Goal: Task Accomplishment & Management: Use online tool/utility

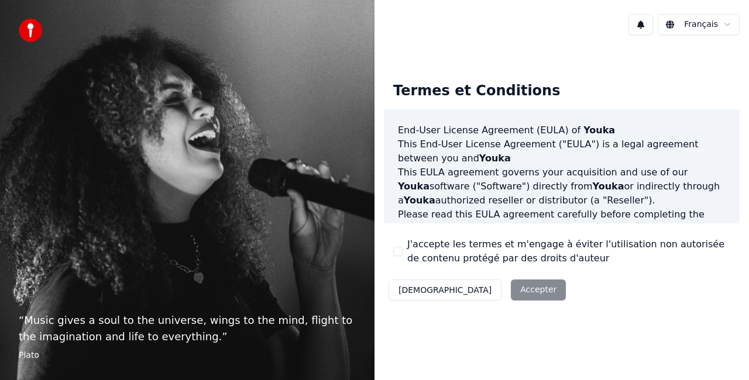
click at [400, 253] on button "J'accepte les termes et m'engage à éviter l'utilisation non autorisée de conten…" at bounding box center [397, 251] width 9 height 9
click at [511, 291] on button "Accepter" at bounding box center [538, 290] width 55 height 21
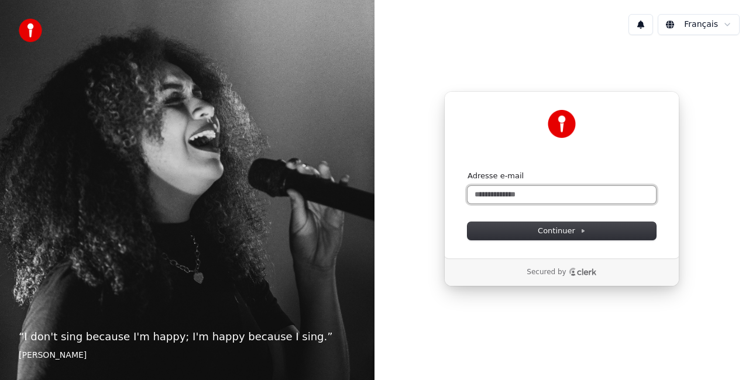
click at [488, 198] on input "Adresse e-mail" at bounding box center [562, 195] width 188 height 18
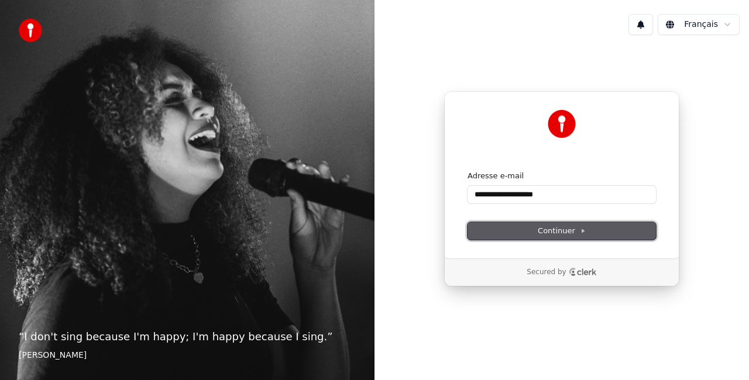
click at [527, 233] on button "Continuer" at bounding box center [562, 231] width 188 height 18
type input "**********"
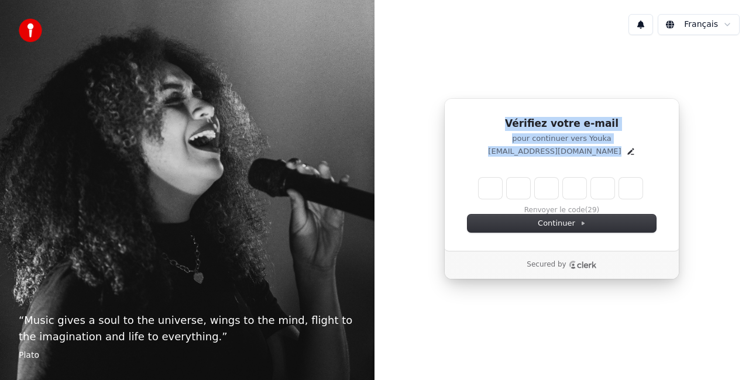
drag, startPoint x: 527, startPoint y: 233, endPoint x: 218, endPoint y: 394, distance: 348.9
click at [218, 380] on html "“ Music gives a soul to the universe, wings to the mind, flight to the imaginat…" at bounding box center [374, 190] width 749 height 380
click at [494, 193] on input "Enter verification code. Digit 1" at bounding box center [490, 188] width 23 height 21
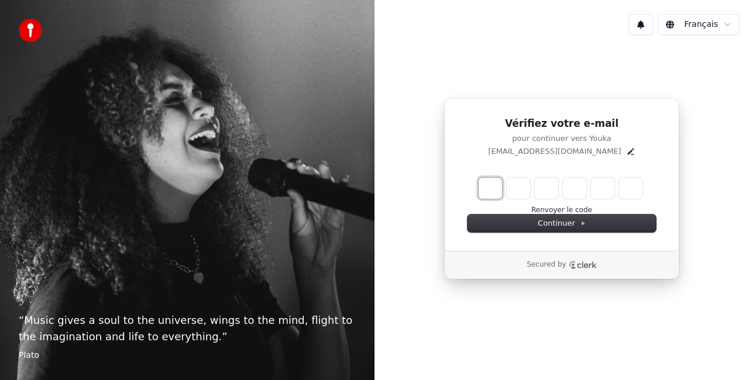
type input "*"
type input "**"
type input "*"
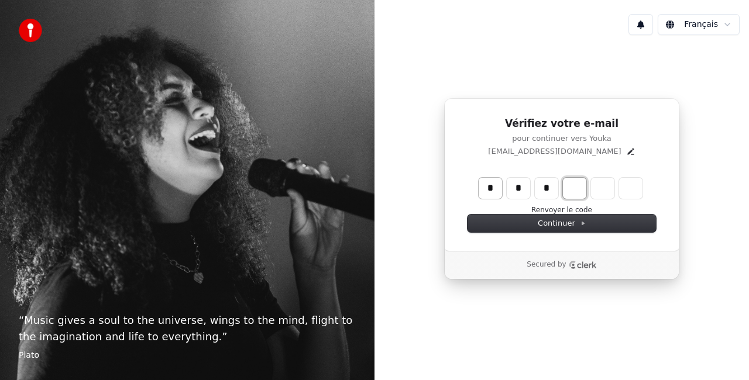
type input "***"
type input "*"
type input "****"
type input "*"
type input "******"
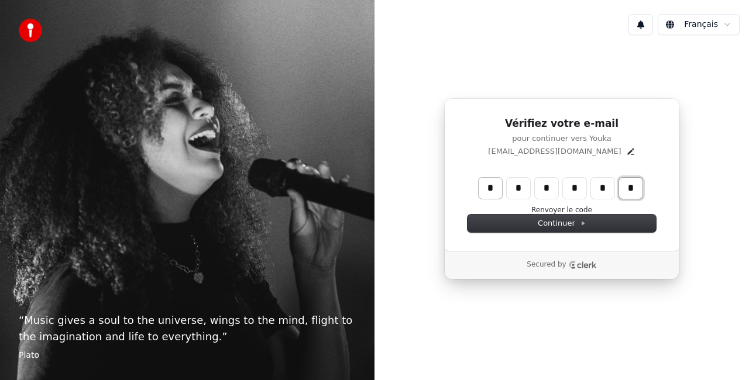
type input "*"
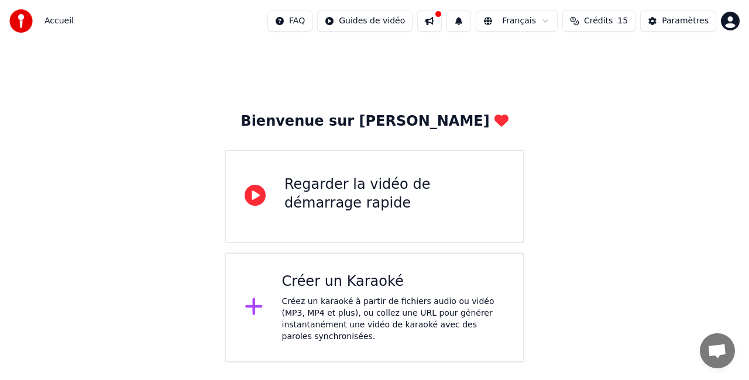
click at [372, 280] on div "Créer un Karaoké" at bounding box center [393, 282] width 223 height 19
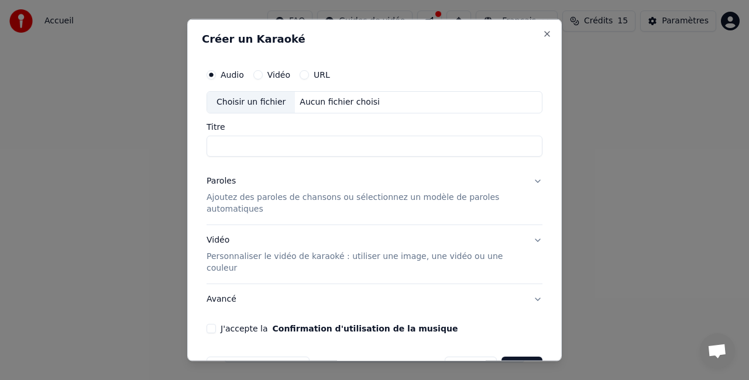
click at [335, 146] on input "Titre" at bounding box center [375, 145] width 336 height 21
type input "**********"
click at [216, 324] on div "J'accepte la Confirmation d'utilisation de la musique" at bounding box center [375, 328] width 336 height 9
click at [209, 324] on button "J'accepte la Confirmation d'utilisation de la musique" at bounding box center [211, 328] width 9 height 9
click at [257, 75] on button "Vidéo" at bounding box center [257, 74] width 9 height 9
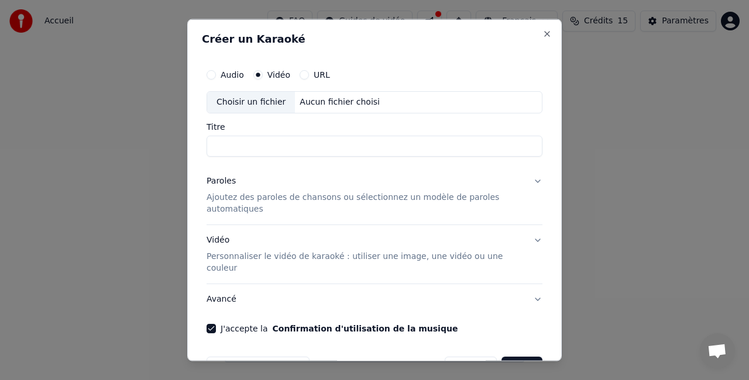
click at [314, 146] on input "Titre" at bounding box center [375, 145] width 336 height 21
click at [517, 356] on button "Créer" at bounding box center [522, 366] width 41 height 21
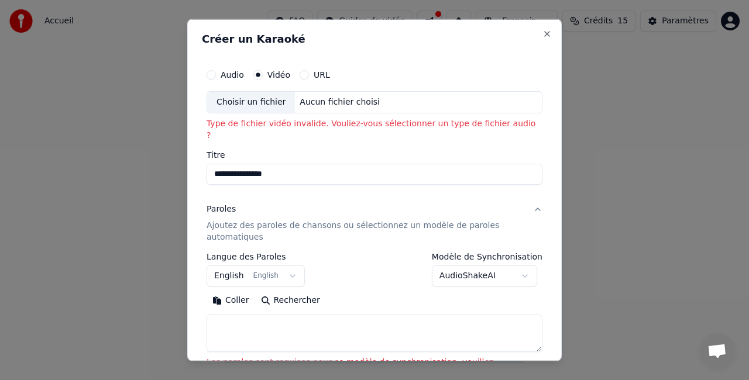
click at [265, 103] on div "Choisir un fichier" at bounding box center [251, 102] width 88 height 21
type input "**********"
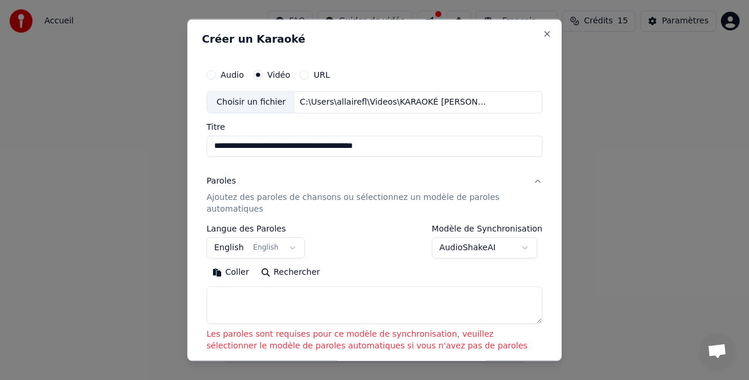
click at [280, 246] on button "English English" at bounding box center [256, 247] width 98 height 21
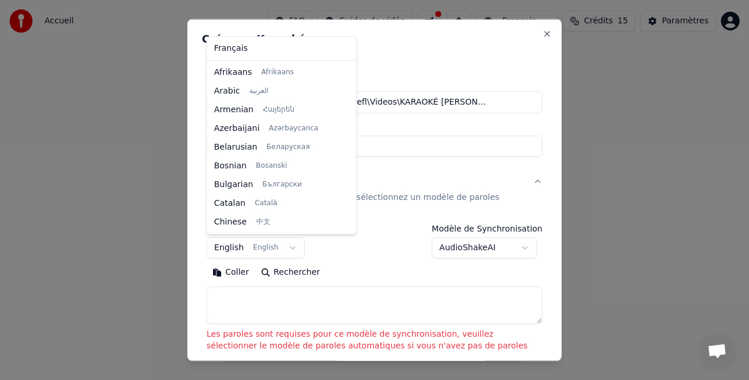
scroll to position [94, 0]
select select "**"
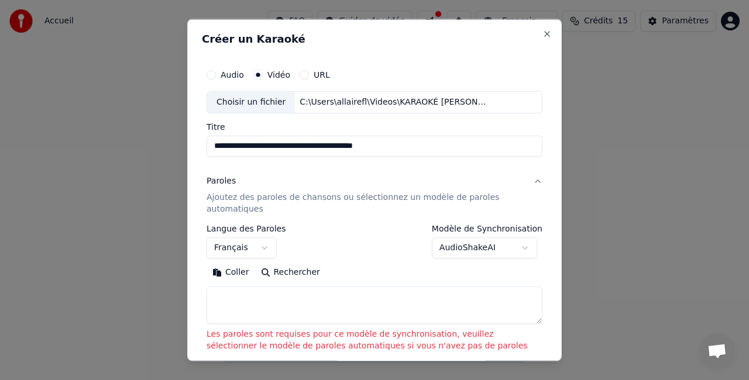
click at [365, 198] on p "Ajoutez des paroles de chansons ou sélectionnez un modèle de paroles automatiqu…" at bounding box center [365, 202] width 317 height 23
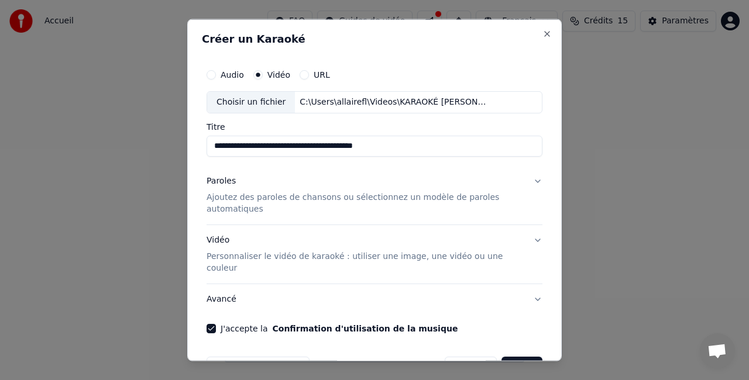
click at [224, 182] on div "Paroles" at bounding box center [221, 181] width 29 height 12
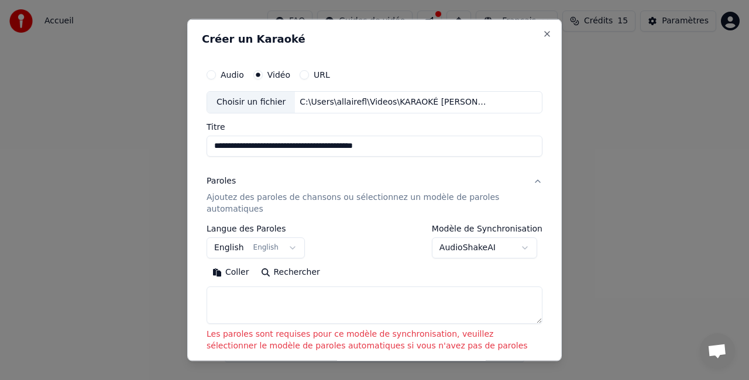
click at [282, 249] on body "**********" at bounding box center [374, 181] width 749 height 363
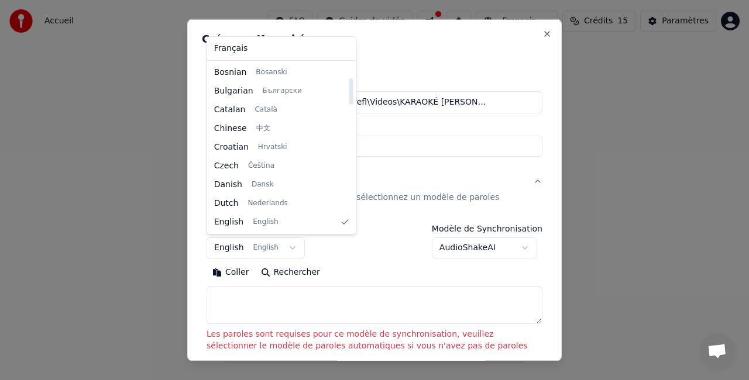
select select "**"
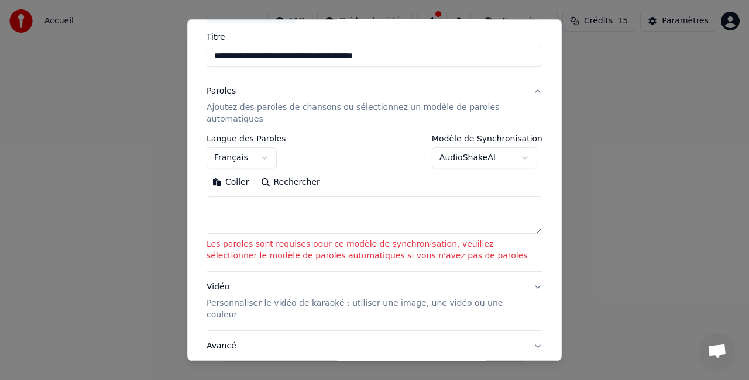
scroll to position [88, 0]
click at [283, 109] on p "Ajoutez des paroles de chansons ou sélectionnez un modèle de paroles automatiqu…" at bounding box center [365, 114] width 317 height 23
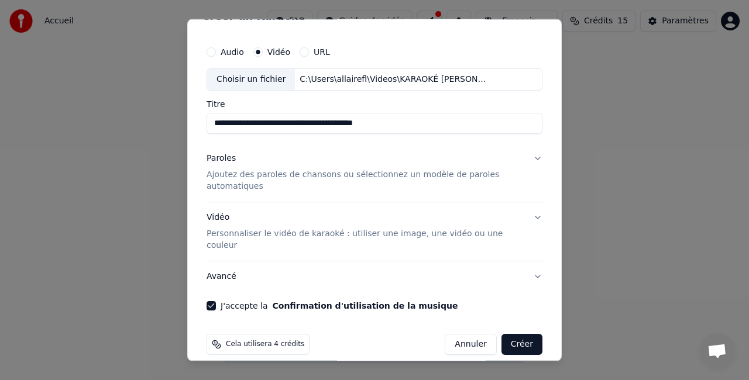
click at [417, 173] on p "Ajoutez des paroles de chansons ou sélectionnez un modèle de paroles automatiqu…" at bounding box center [365, 180] width 317 height 23
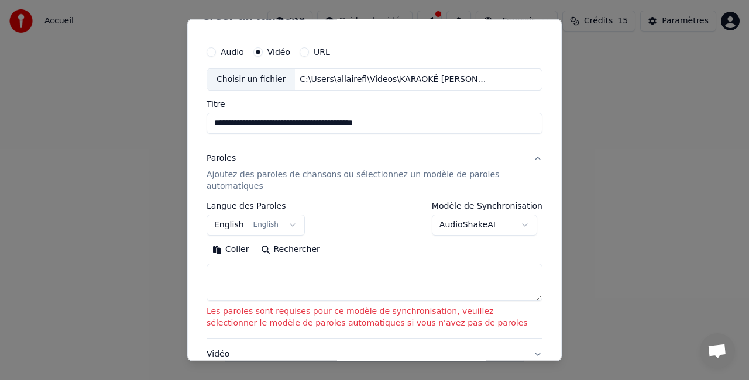
click at [355, 280] on textarea at bounding box center [375, 282] width 336 height 37
click at [287, 222] on button "English English" at bounding box center [256, 225] width 98 height 21
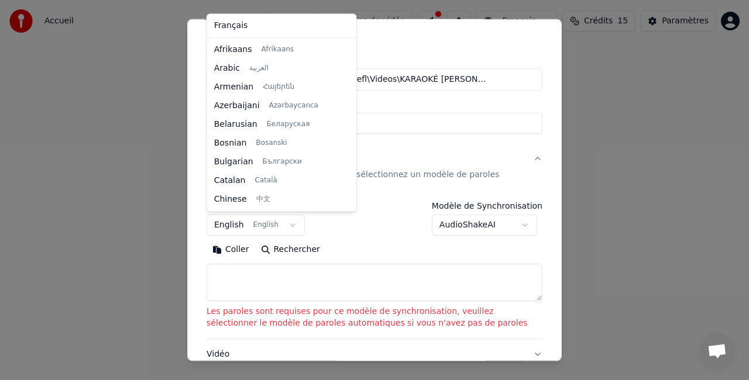
scroll to position [94, 0]
select select "**"
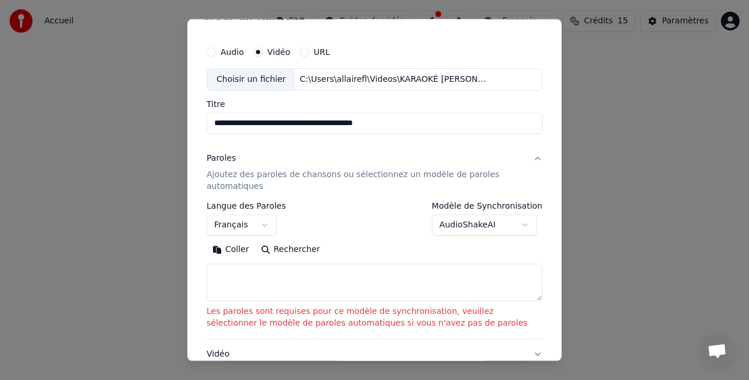
click at [230, 273] on textarea at bounding box center [375, 282] width 336 height 37
paste textarea "**********"
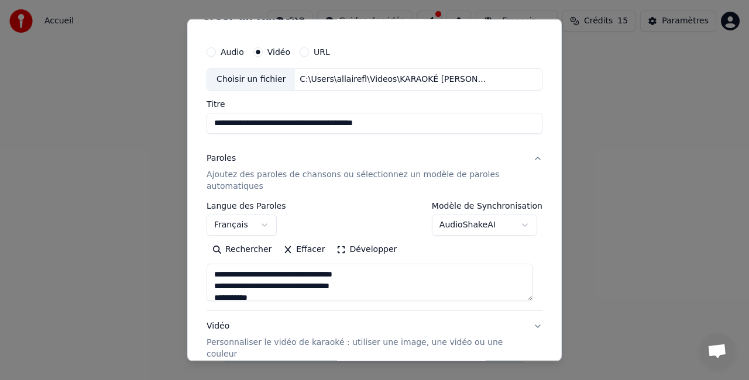
scroll to position [552, 0]
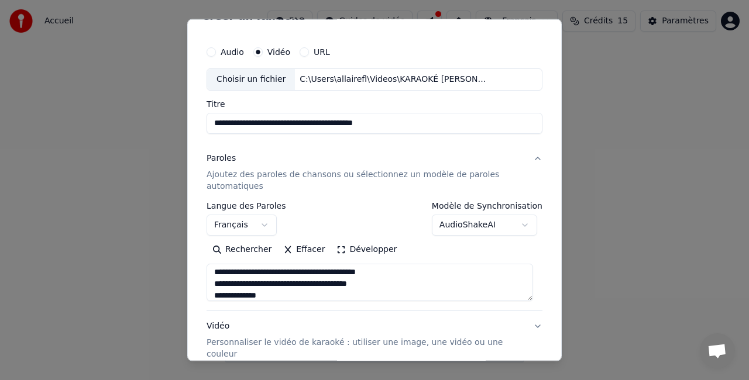
type textarea "**********"
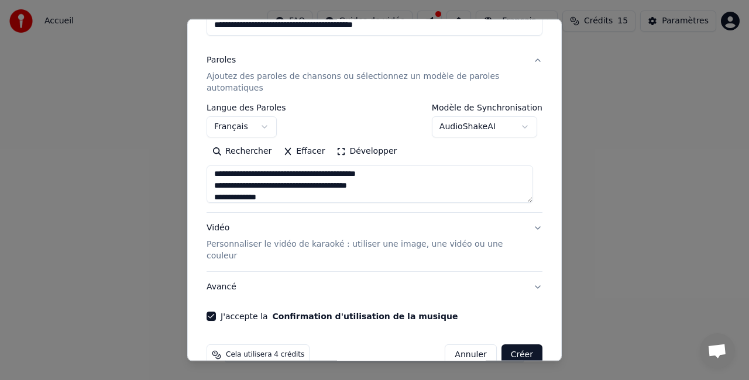
scroll to position [131, 0]
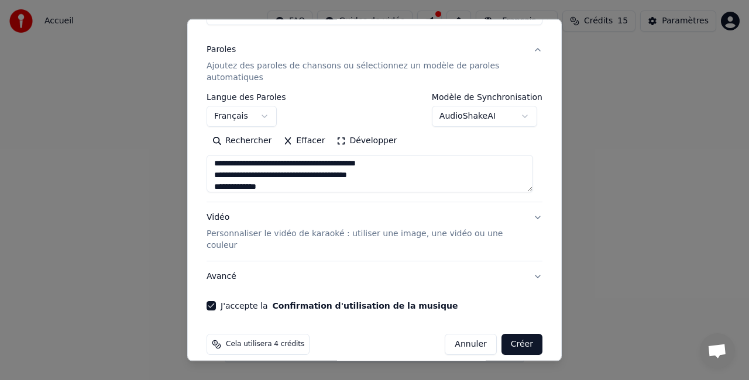
click at [486, 233] on p "Personnaliser le vidéo de karaoké : utiliser une image, une vidéo ou une couleur" at bounding box center [365, 239] width 317 height 23
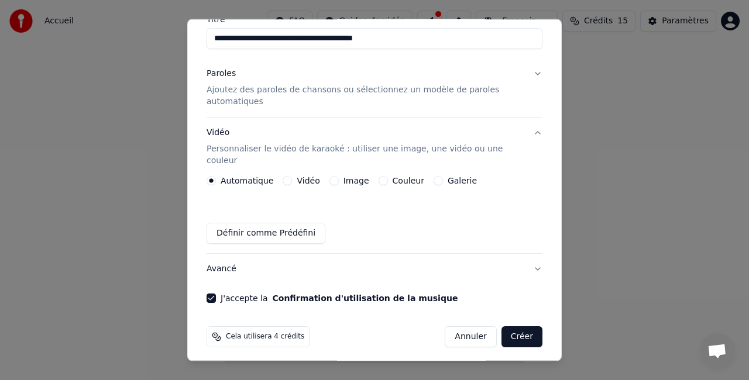
scroll to position [99, 0]
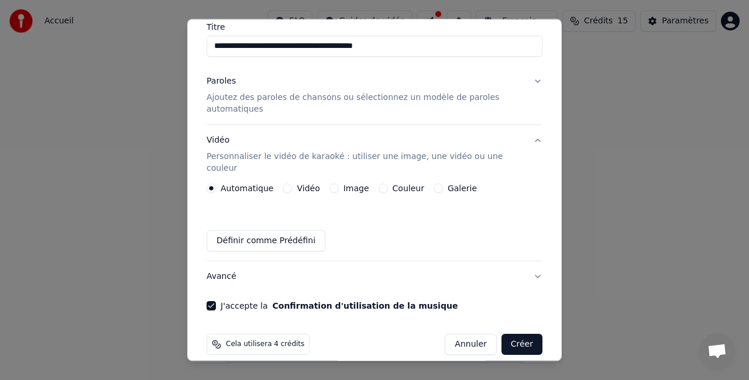
click at [329, 184] on button "Image" at bounding box center [333, 188] width 9 height 9
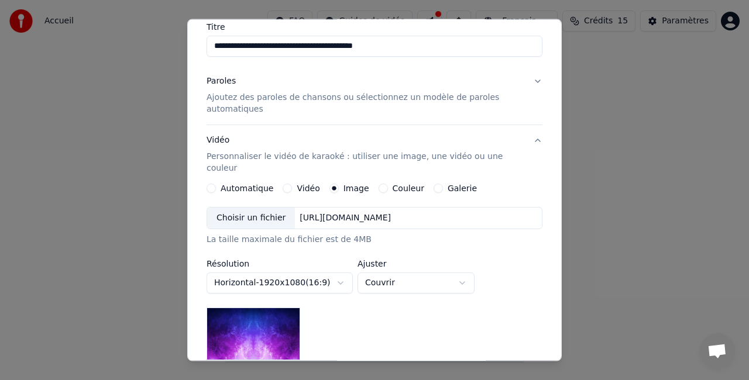
click at [267, 208] on div "Choisir un fichier" at bounding box center [251, 218] width 88 height 21
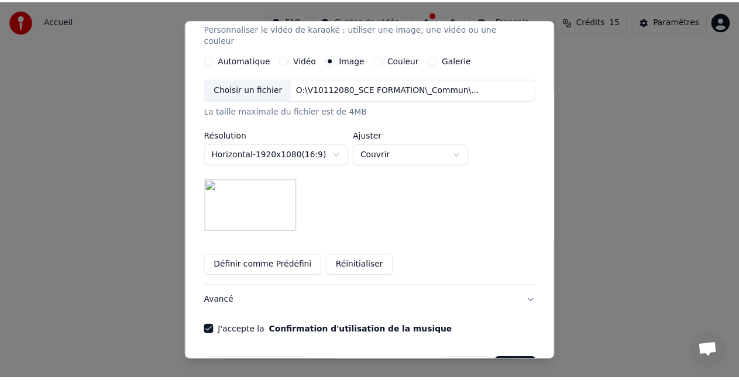
scroll to position [253, 0]
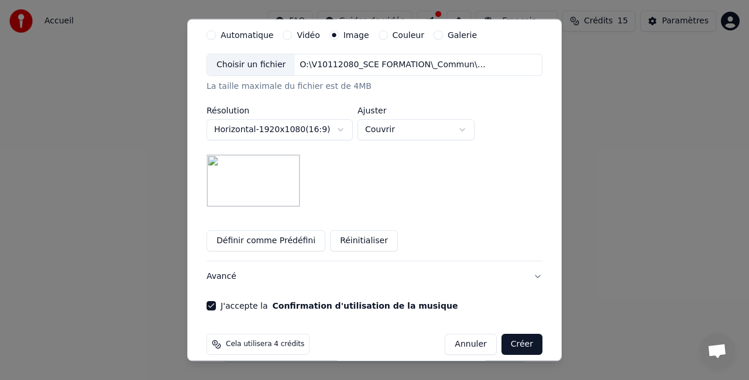
click at [515, 334] on button "Créer" at bounding box center [522, 344] width 41 height 21
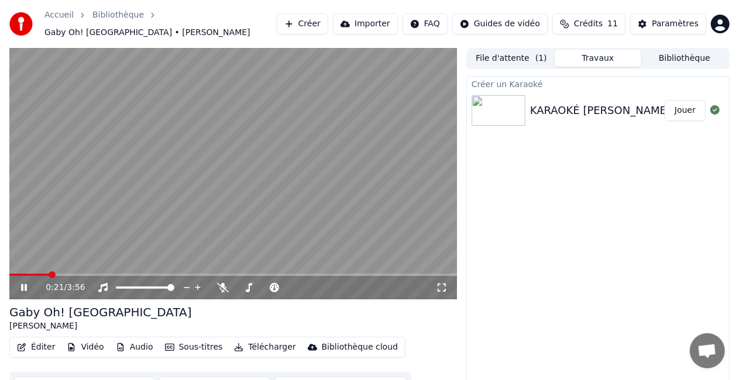
click at [23, 284] on icon at bounding box center [24, 287] width 6 height 7
click at [253, 195] on video at bounding box center [233, 174] width 448 height 252
click at [193, 346] on button "Sous-titres" at bounding box center [193, 347] width 67 height 16
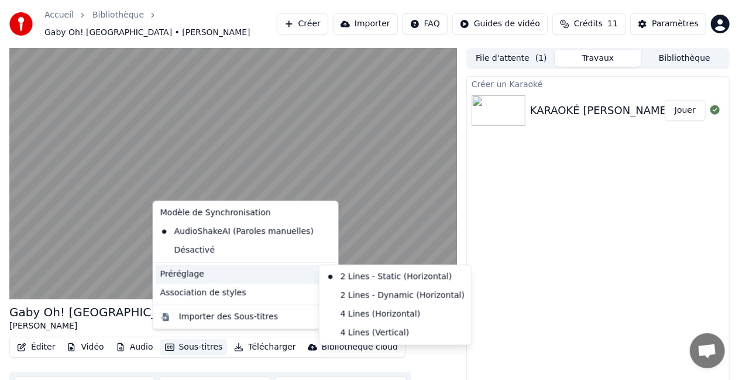
click at [212, 276] on div "Préréglage" at bounding box center [246, 274] width 180 height 19
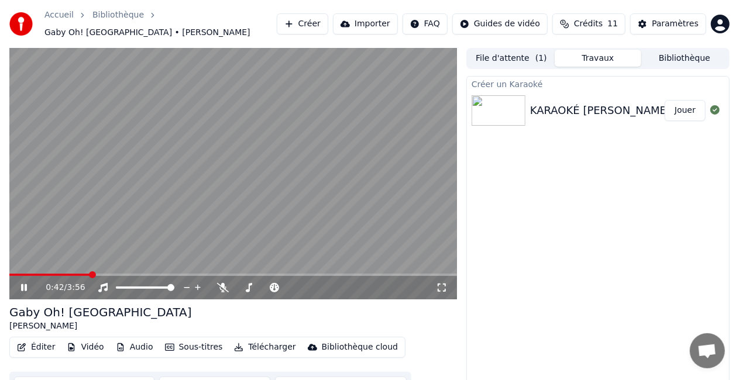
click at [97, 232] on video at bounding box center [233, 174] width 448 height 252
click at [41, 344] on button "Éditer" at bounding box center [35, 347] width 47 height 16
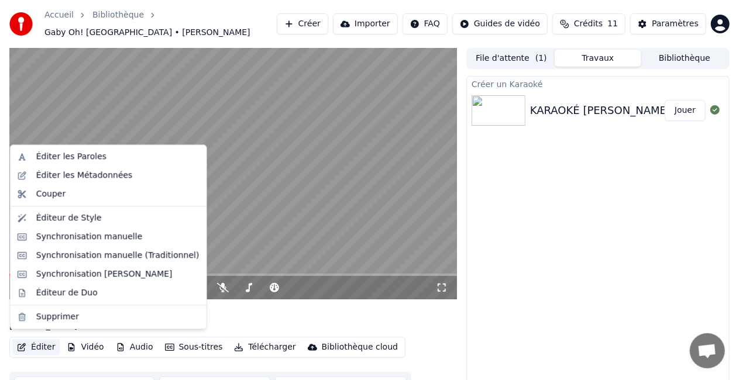
click at [248, 236] on video at bounding box center [233, 174] width 448 height 252
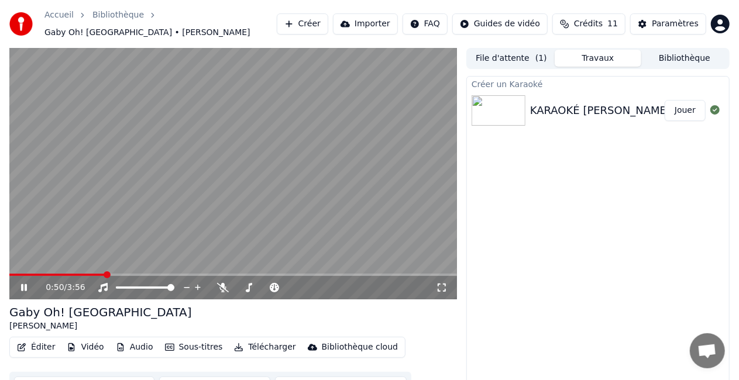
click at [734, 71] on div "0:50 / 3:56 Gaby Oh! [PERSON_NAME] Éditer Vidéo Audio Sous-titres Télécharger B…" at bounding box center [369, 225] width 739 height 355
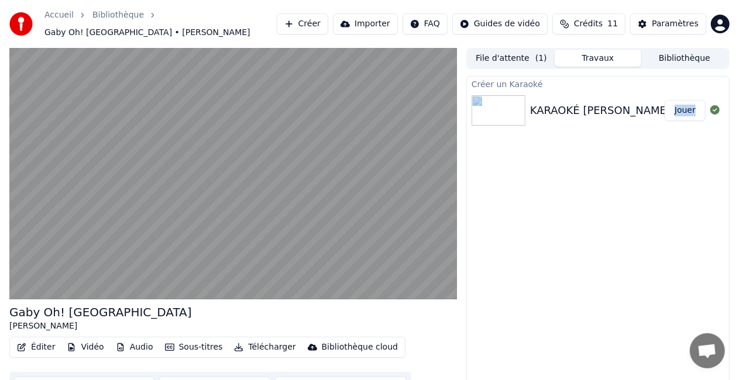
drag, startPoint x: 736, startPoint y: 73, endPoint x: 748, endPoint y: 135, distance: 62.7
click at [739, 135] on html "Accueil Bibliothèque Gaby Oh! [GEOGRAPHIC_DATA] • [PERSON_NAME] Créer Importer …" at bounding box center [369, 190] width 739 height 380
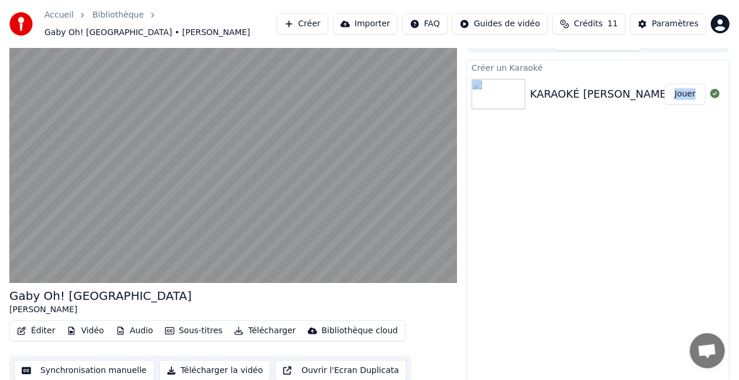
click at [111, 369] on button "Synchronisation manuelle" at bounding box center [84, 370] width 140 height 21
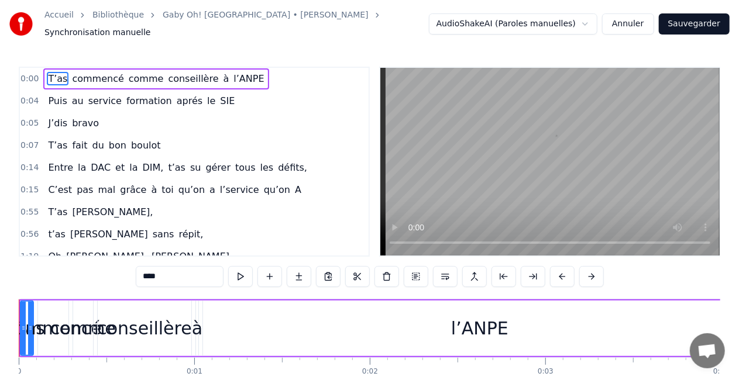
click at [562, 18] on html "Accueil Bibliothèque Gaby Oh! [GEOGRAPHIC_DATA] • [PERSON_NAME] Synchronisation…" at bounding box center [369, 218] width 739 height 436
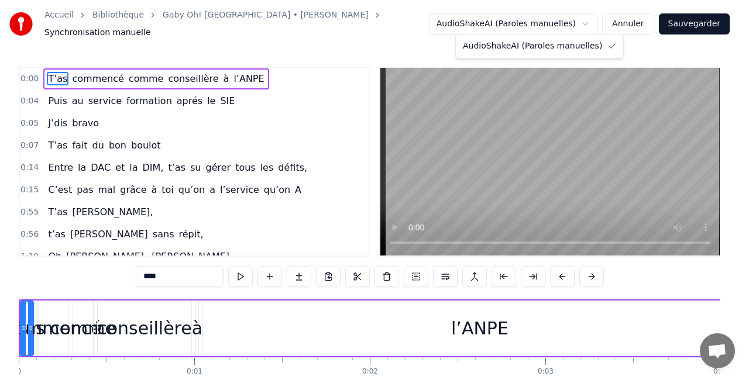
click at [441, 17] on html "Accueil Bibliothèque Gaby Oh! [GEOGRAPHIC_DATA] • [PERSON_NAME] Synchronisation…" at bounding box center [374, 218] width 749 height 436
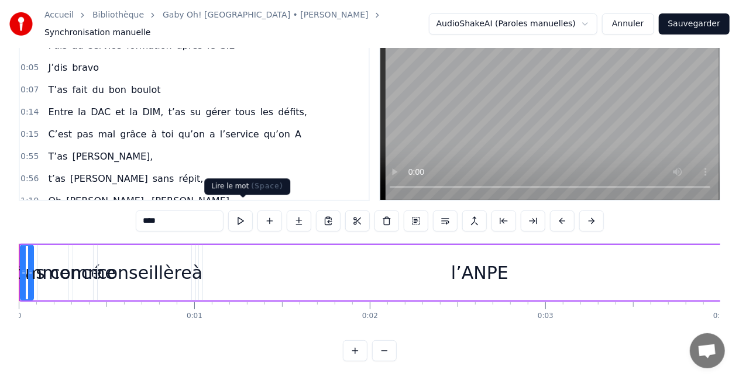
click at [244, 212] on button at bounding box center [240, 221] width 25 height 21
click at [245, 211] on button at bounding box center [240, 221] width 25 height 21
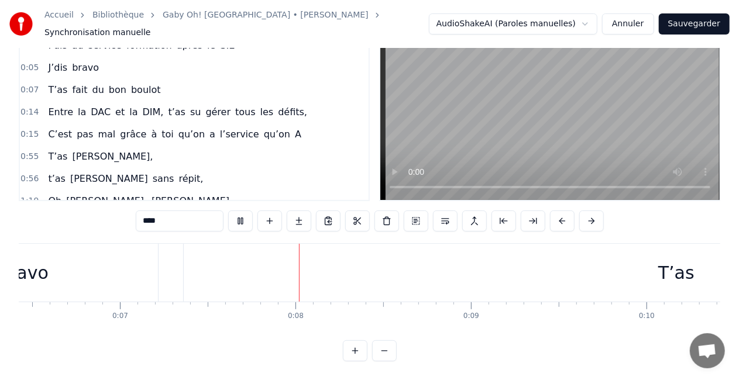
scroll to position [0, 1249]
click at [245, 269] on div "T’as" at bounding box center [555, 273] width 985 height 58
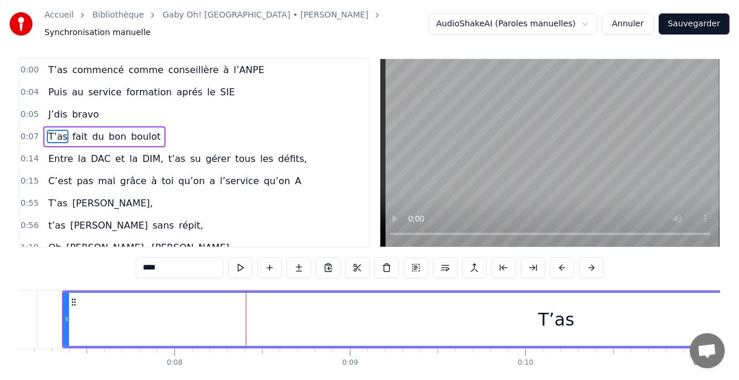
scroll to position [0, 0]
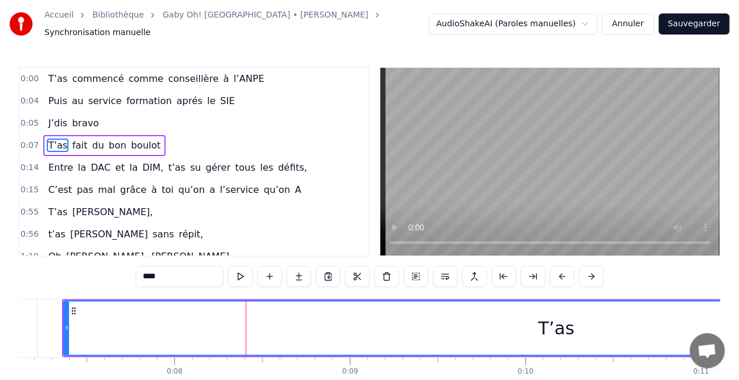
click at [251, 331] on div "T’as" at bounding box center [556, 328] width 984 height 53
drag, startPoint x: 244, startPoint y: 331, endPoint x: 174, endPoint y: 323, distance: 70.1
click at [174, 323] on div "T’as" at bounding box center [556, 328] width 984 height 53
drag, startPoint x: 173, startPoint y: 337, endPoint x: 137, endPoint y: 335, distance: 36.3
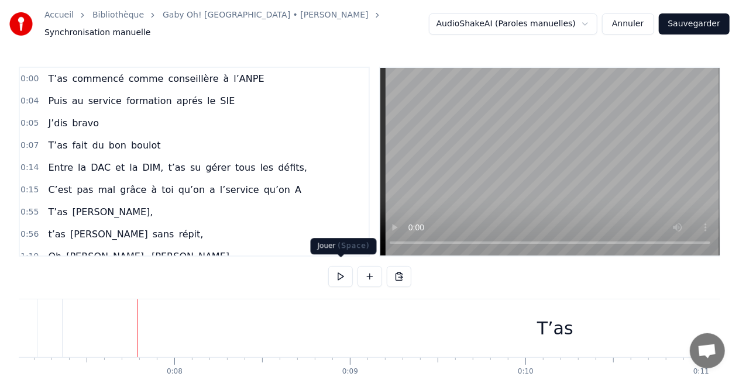
click at [335, 272] on button at bounding box center [340, 276] width 25 height 21
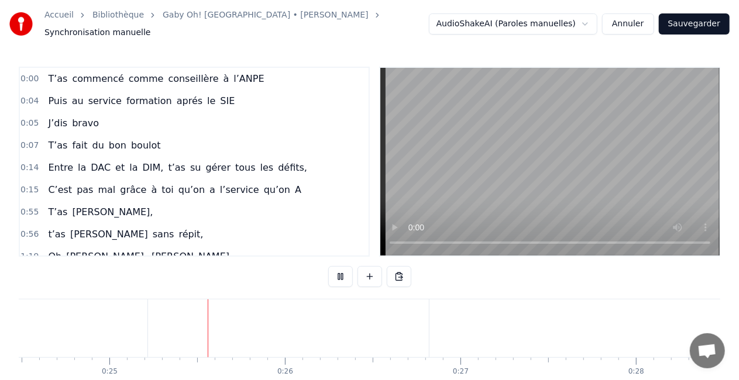
scroll to position [0, 4299]
drag, startPoint x: 335, startPoint y: 272, endPoint x: 341, endPoint y: 276, distance: 7.0
click at [341, 276] on button at bounding box center [340, 276] width 25 height 21
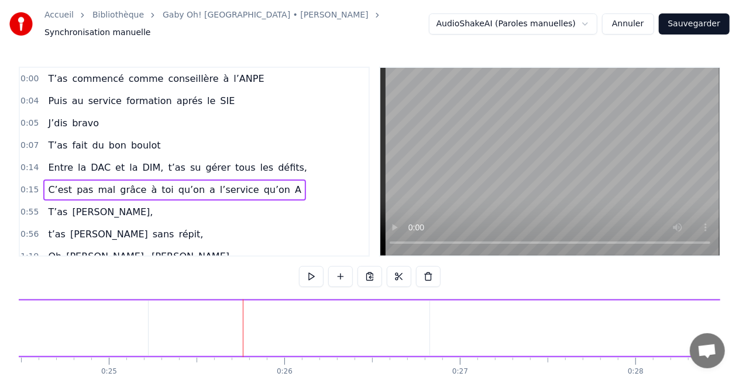
drag, startPoint x: 217, startPoint y: 272, endPoint x: 291, endPoint y: 280, distance: 74.8
click at [291, 280] on div "0:00 T’as commencé comme conseillère à l’ANPE 0:04 Puis au service formation ap…" at bounding box center [370, 242] width 702 height 351
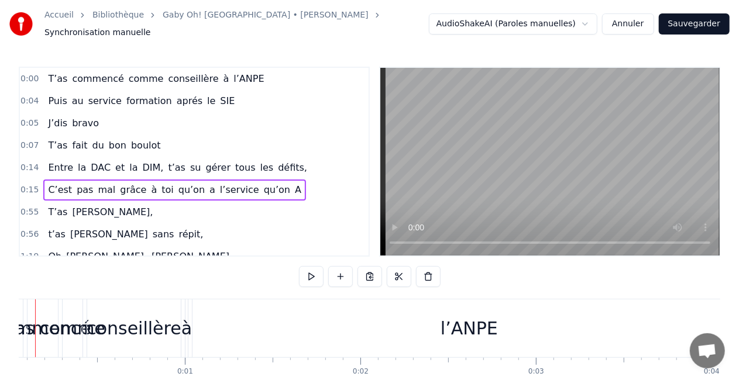
scroll to position [0, 0]
drag, startPoint x: 21, startPoint y: 329, endPoint x: 24, endPoint y: 321, distance: 8.7
click at [24, 321] on div "commencé" at bounding box center [52, 328] width 97 height 26
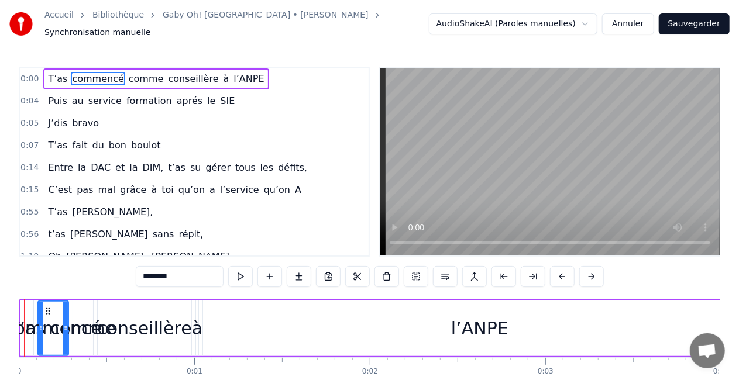
drag, startPoint x: 26, startPoint y: 345, endPoint x: 581, endPoint y: 351, distance: 554.8
click at [581, 351] on div "T’as commencé comme conseillère à l’ANPE" at bounding box center [389, 329] width 740 height 58
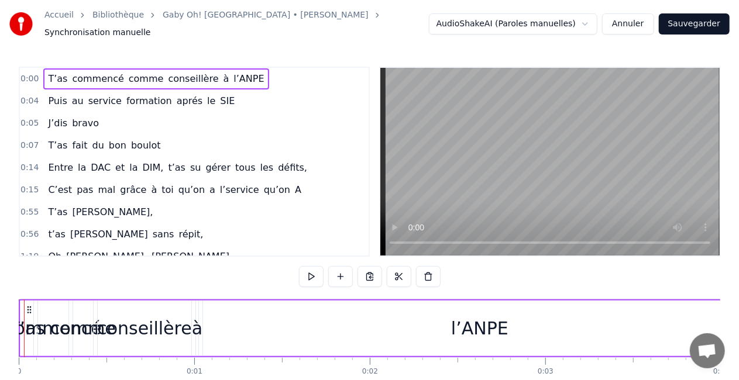
click at [582, 160] on video at bounding box center [549, 162] width 339 height 188
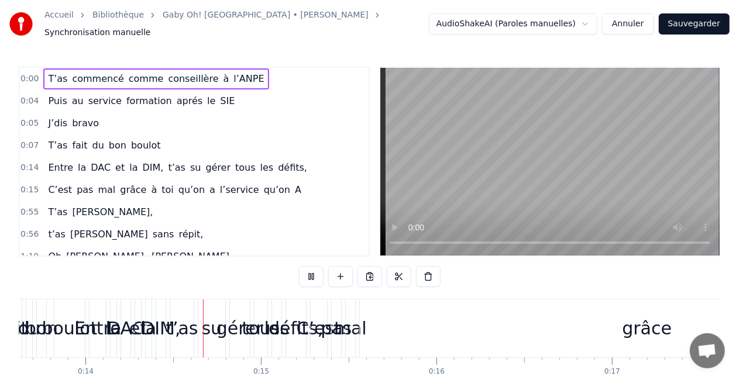
scroll to position [0, 2424]
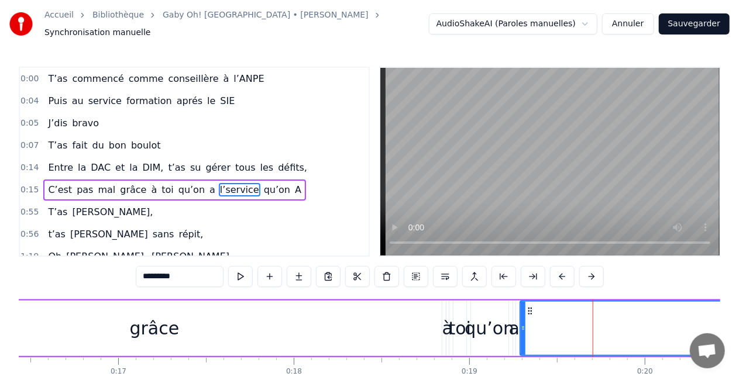
scroll to position [0, 3034]
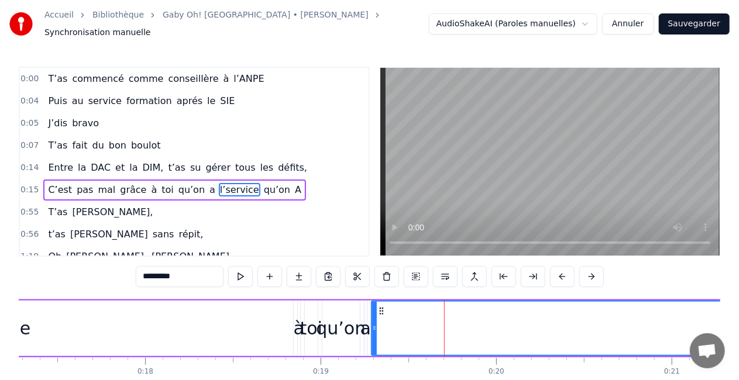
click at [628, 22] on button "Annuler" at bounding box center [627, 23] width 51 height 21
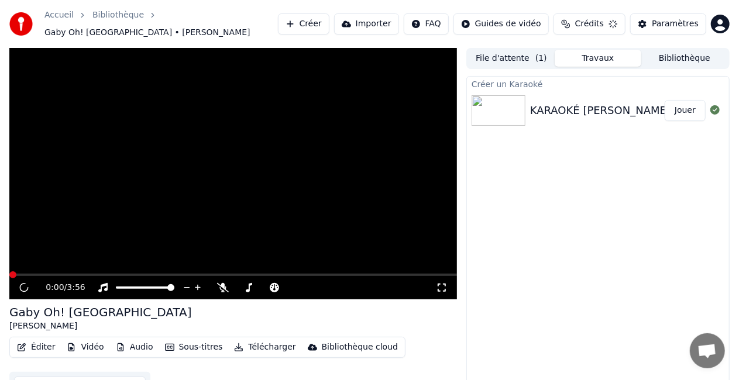
scroll to position [13, 0]
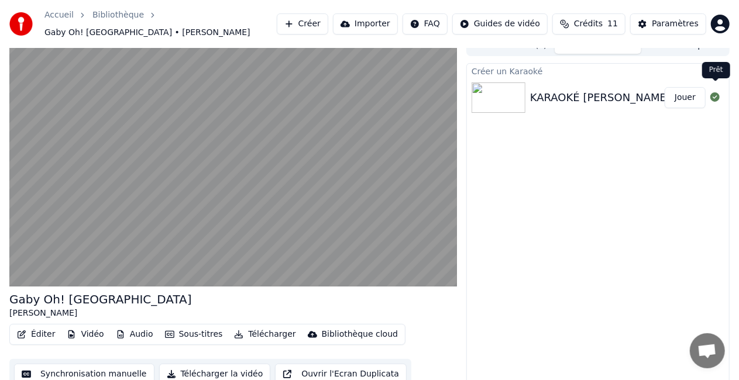
click at [715, 95] on icon at bounding box center [714, 96] width 9 height 9
click at [734, 204] on div "Gaby Oh! [PERSON_NAME] Éditer Vidéo Audio Sous-titres Télécharger Bibliothèque …" at bounding box center [369, 212] width 739 height 355
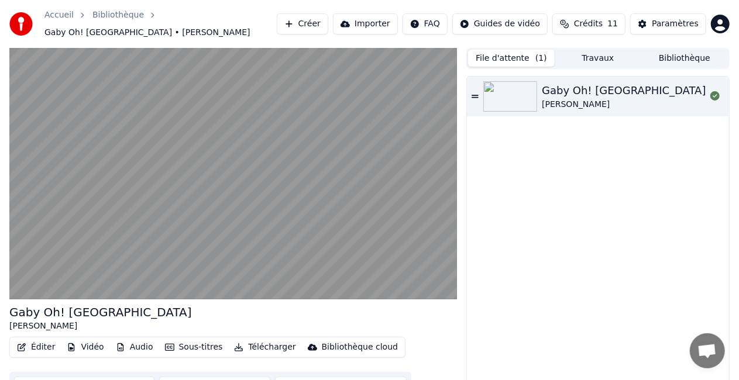
click at [522, 50] on button "File d'attente ( 1 )" at bounding box center [511, 58] width 87 height 17
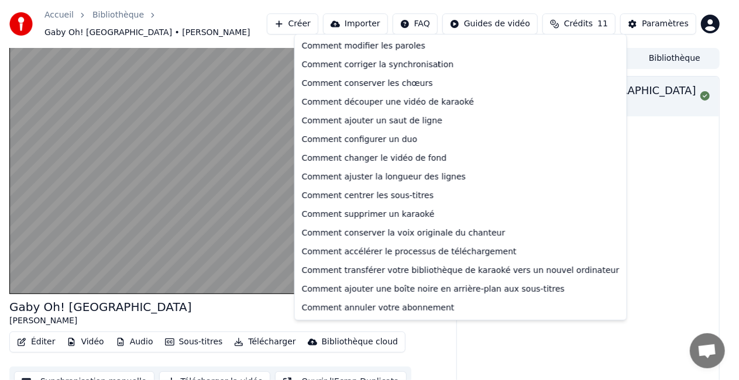
click at [445, 18] on html "Accueil Bibliothèque Gaby Oh! [GEOGRAPHIC_DATA] • [PERSON_NAME] Créer Importer …" at bounding box center [369, 190] width 739 height 380
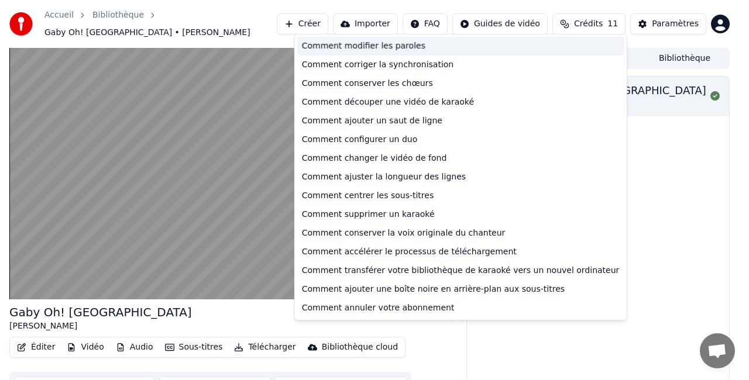
click at [404, 45] on div "Comment modifier les paroles" at bounding box center [460, 46] width 327 height 19
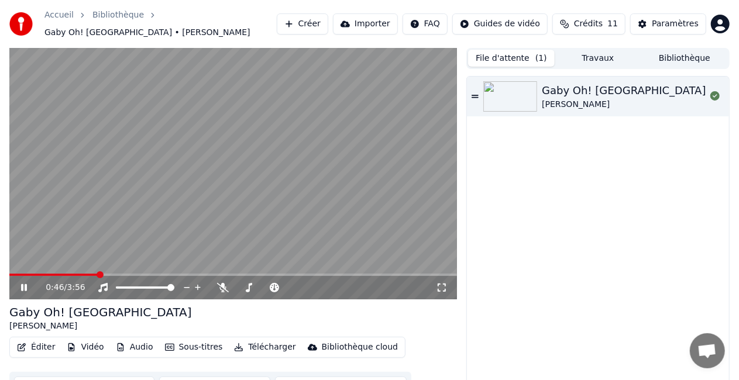
click at [328, 191] on video at bounding box center [233, 174] width 448 height 252
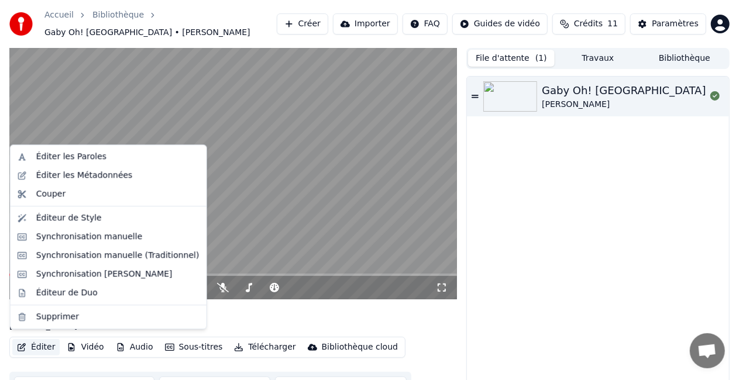
click at [35, 342] on button "Éditer" at bounding box center [35, 347] width 47 height 16
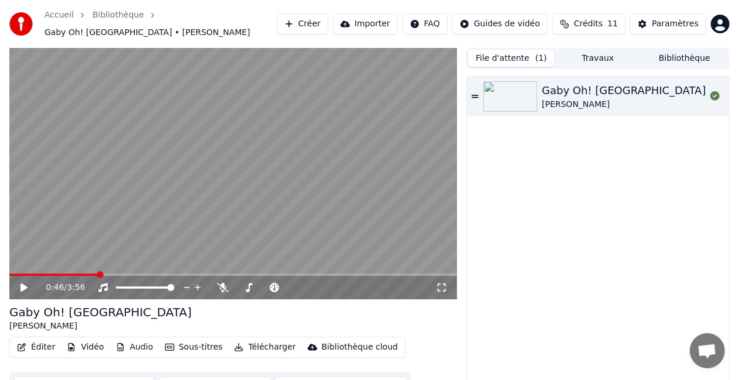
click at [66, 20] on link "Accueil" at bounding box center [58, 15] width 29 height 12
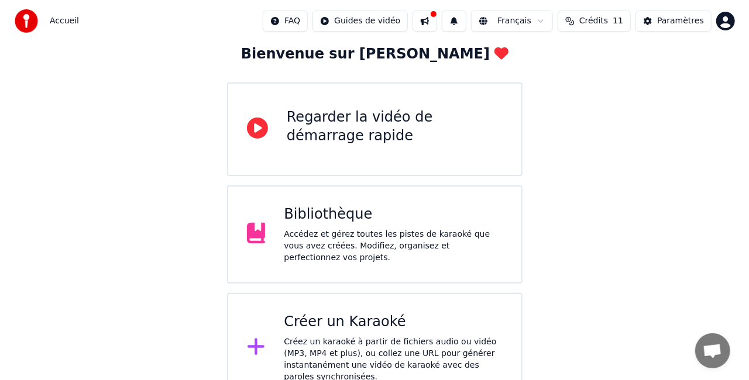
scroll to position [74, 0]
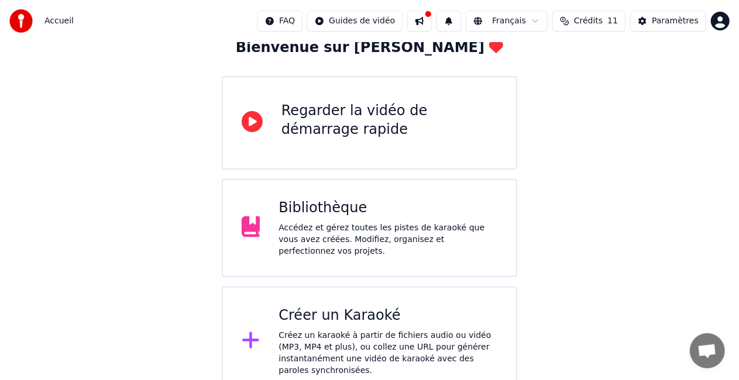
click at [353, 309] on div "Créer un Karaoké" at bounding box center [388, 316] width 219 height 19
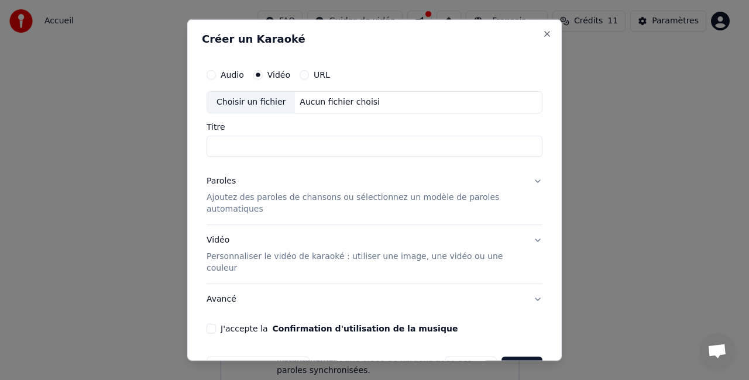
click at [320, 102] on div "Aucun fichier choisi" at bounding box center [340, 103] width 90 height 12
click at [212, 73] on button "Audio" at bounding box center [211, 74] width 9 height 9
click at [277, 99] on div "Choisir un fichier" at bounding box center [251, 102] width 88 height 21
type input "**********"
click at [279, 199] on p "Ajoutez des paroles de chansons ou sélectionnez un modèle de paroles automatiqu…" at bounding box center [365, 202] width 317 height 23
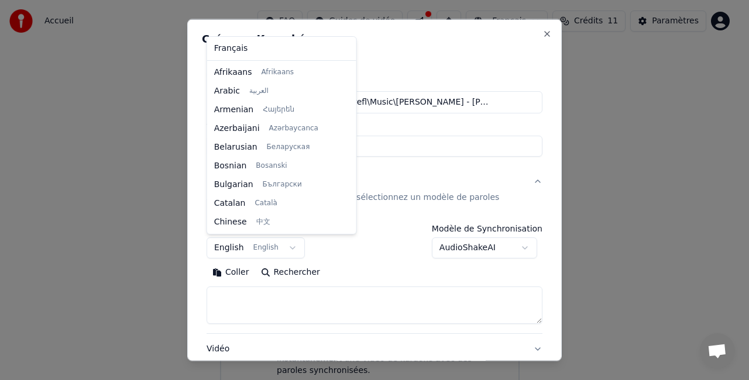
click at [283, 245] on body "**********" at bounding box center [369, 161] width 739 height 470
select select "**"
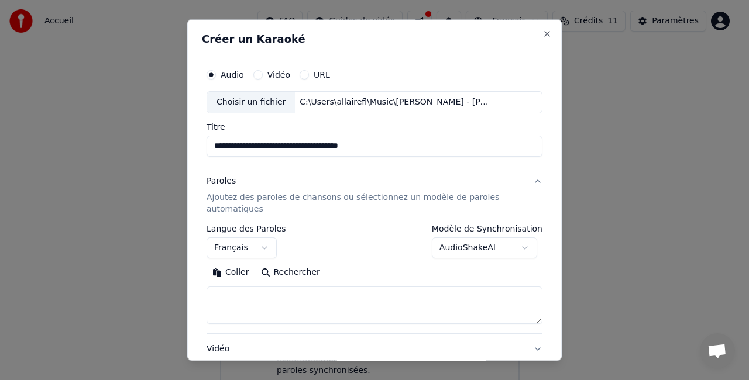
click at [268, 298] on textarea at bounding box center [375, 304] width 336 height 37
paste textarea "**********"
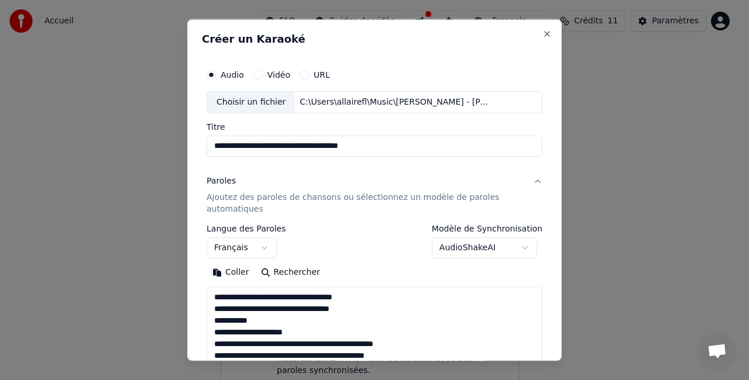
scroll to position [552, 0]
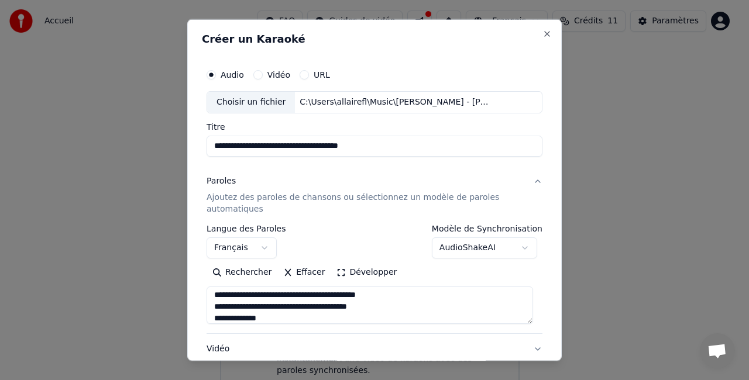
type textarea "**********"
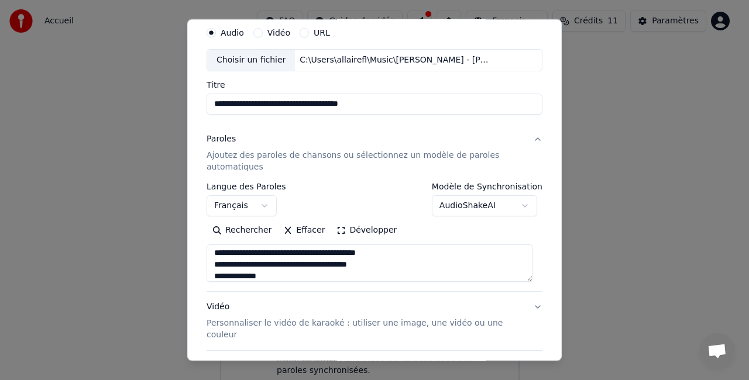
scroll to position [51, 0]
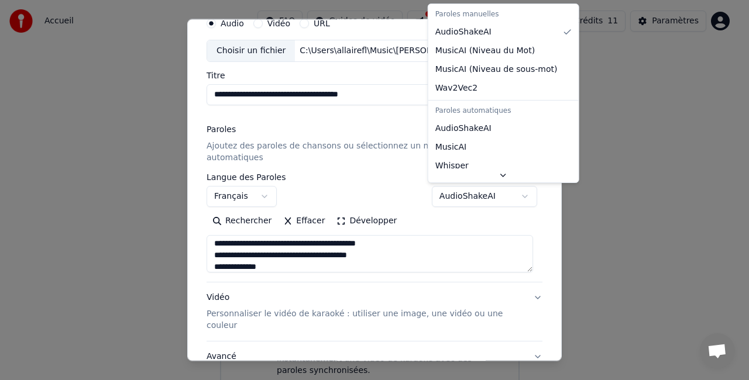
click at [522, 197] on body "**********" at bounding box center [369, 161] width 739 height 470
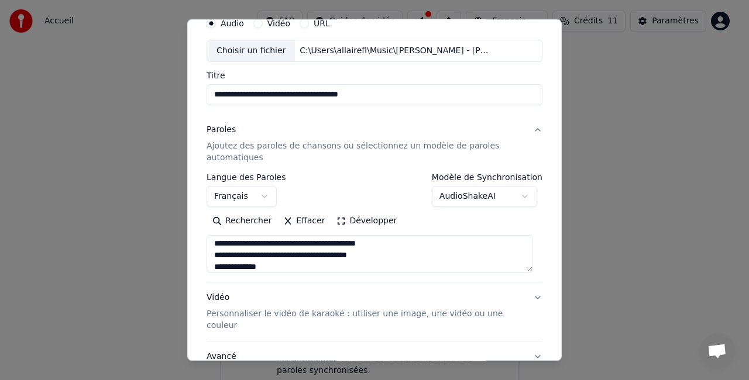
click at [522, 197] on body "**********" at bounding box center [369, 161] width 739 height 470
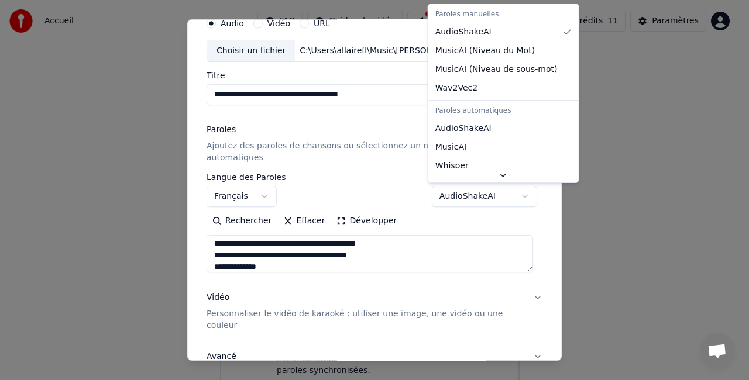
click at [513, 211] on body "**********" at bounding box center [369, 161] width 739 height 470
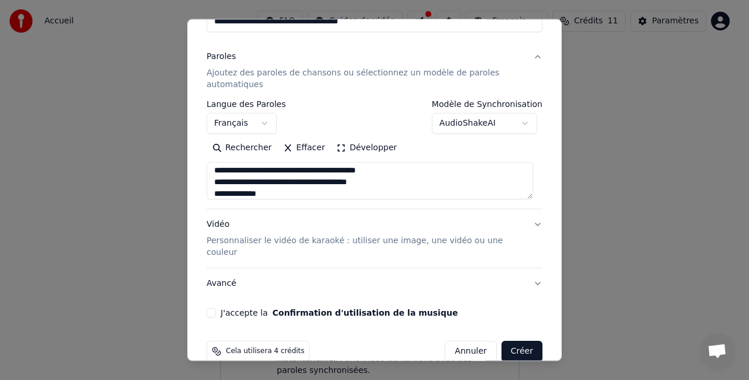
scroll to position [131, 0]
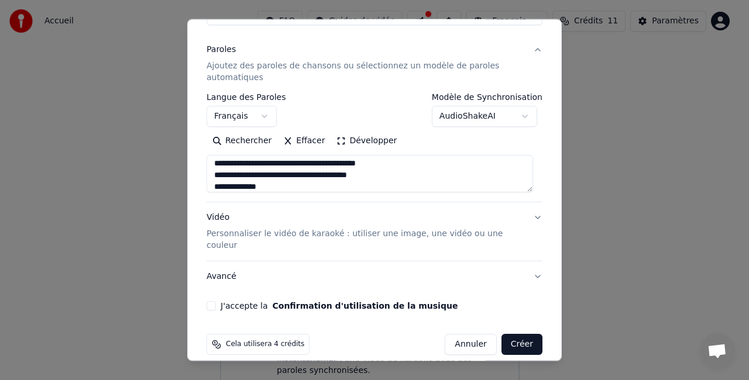
click at [212, 301] on button "J'accepte la Confirmation d'utilisation de la musique" at bounding box center [211, 305] width 9 height 9
click at [518, 336] on button "Créer" at bounding box center [522, 344] width 41 height 21
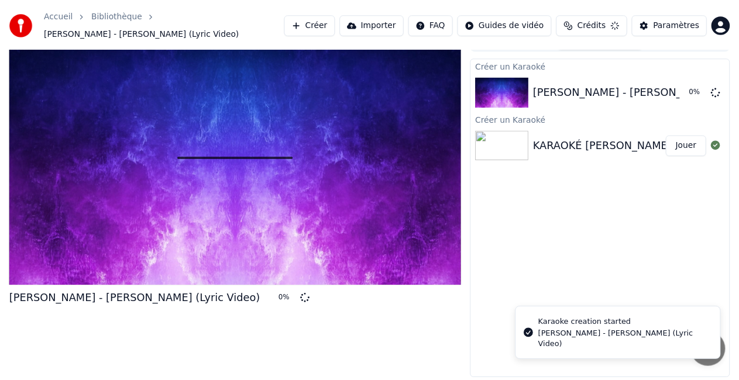
scroll to position [19, 0]
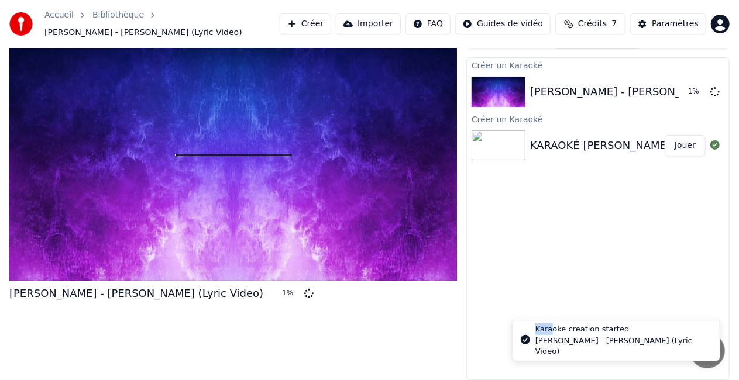
drag, startPoint x: 518, startPoint y: 336, endPoint x: 551, endPoint y: 166, distance: 173.9
click at [551, 319] on li "Karaoke creation started [PERSON_NAME] - [PERSON_NAME] (Lyric Video)" at bounding box center [616, 340] width 208 height 43
click at [555, 142] on div "KARAOKÉ [PERSON_NAME] Oh! Gaby Création JP" at bounding box center [657, 146] width 255 height 16
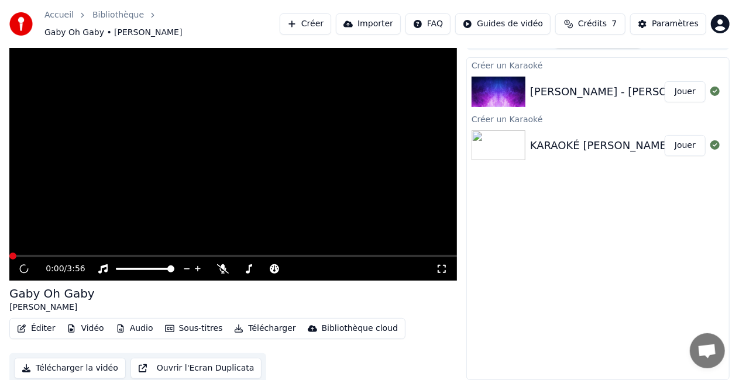
scroll to position [13, 0]
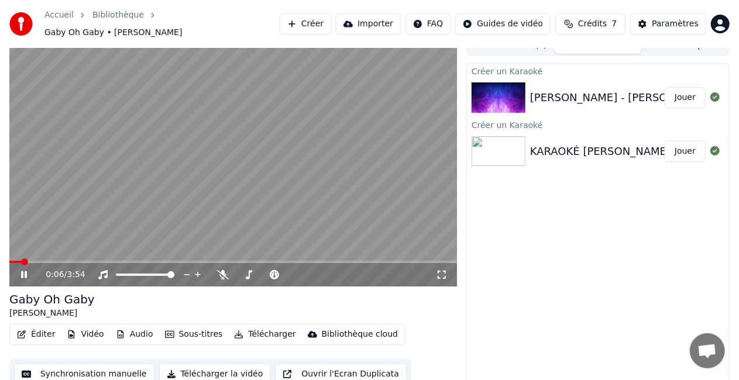
click at [25, 272] on icon at bounding box center [24, 275] width 6 height 7
click at [24, 272] on icon at bounding box center [23, 275] width 7 height 8
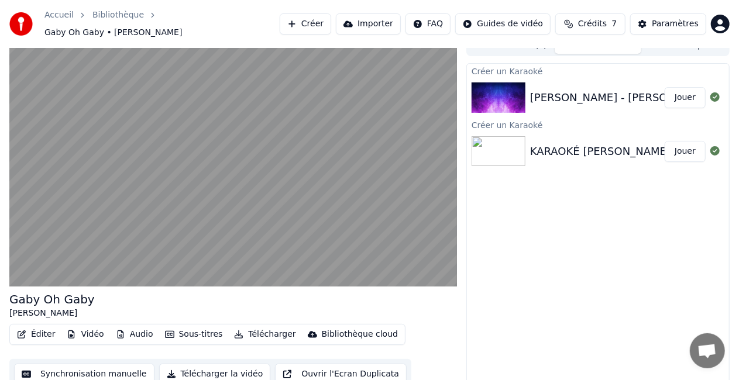
click at [181, 202] on video at bounding box center [233, 161] width 448 height 252
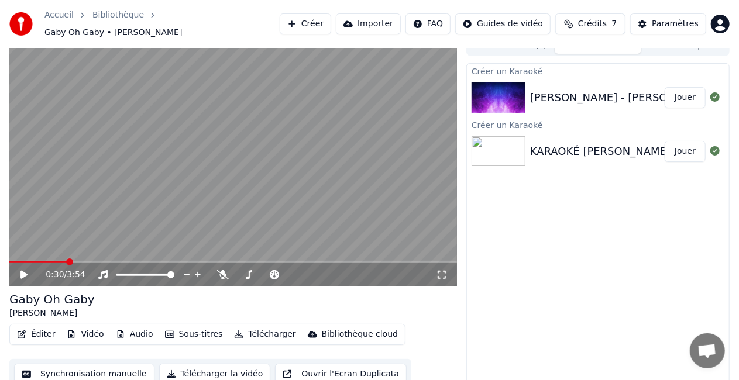
click at [439, 23] on html "Accueil Bibliothèque [PERSON_NAME] • [PERSON_NAME] Importer FAQ Guides de vidéo…" at bounding box center [369, 177] width 739 height 380
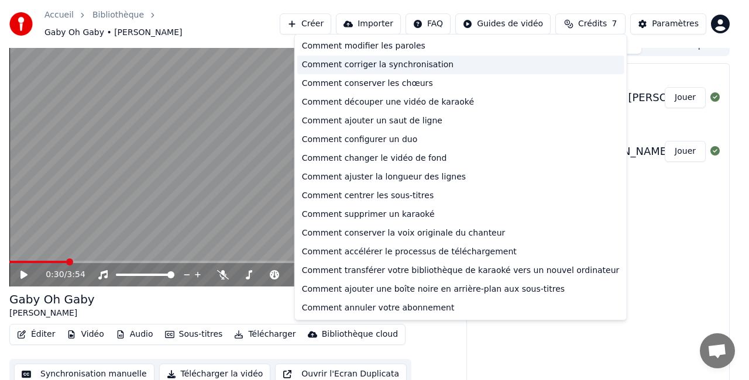
click at [401, 62] on div "Comment corriger la synchronisation" at bounding box center [460, 65] width 327 height 19
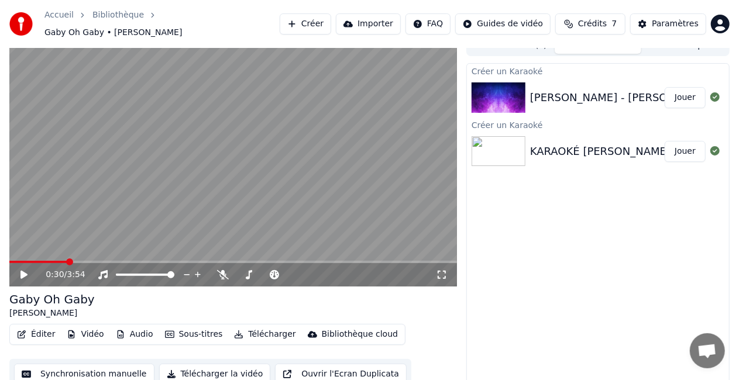
click at [37, 329] on button "Éditer" at bounding box center [35, 335] width 47 height 16
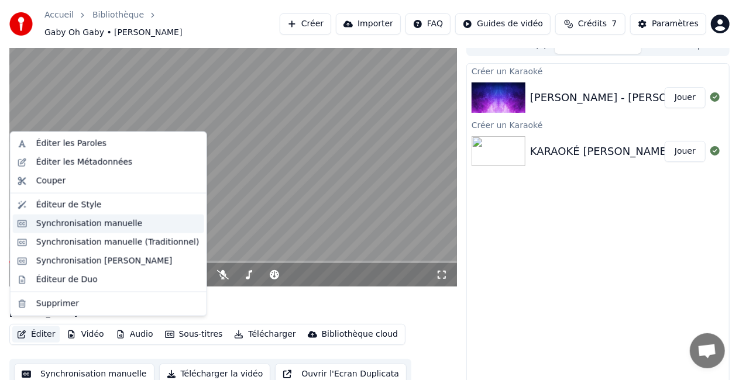
click at [92, 222] on div "Synchronisation manuelle" at bounding box center [89, 224] width 107 height 12
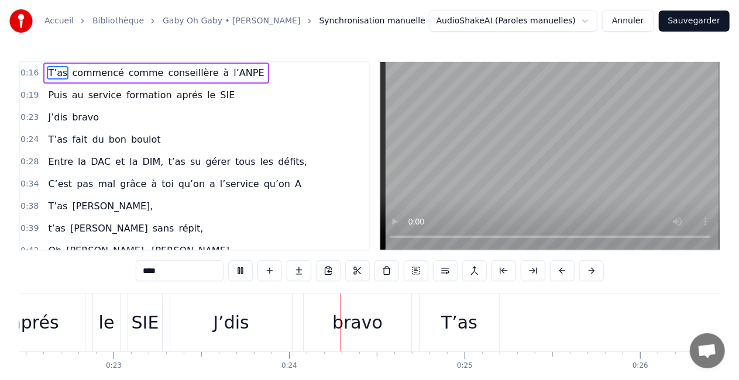
scroll to position [0, 4099]
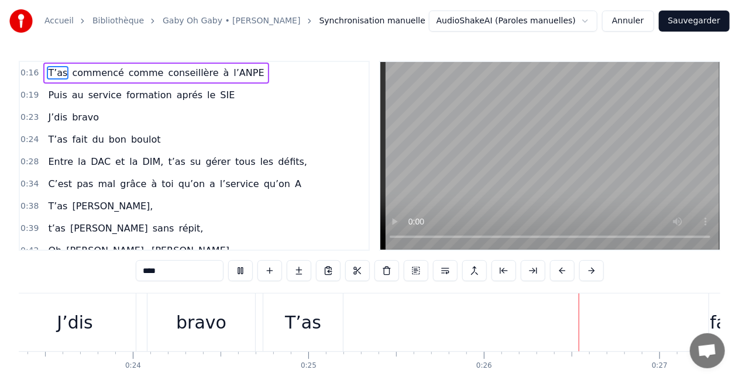
click at [439, 170] on video at bounding box center [549, 156] width 339 height 188
click at [77, 312] on div "J’dis" at bounding box center [75, 323] width 36 height 26
type input "*****"
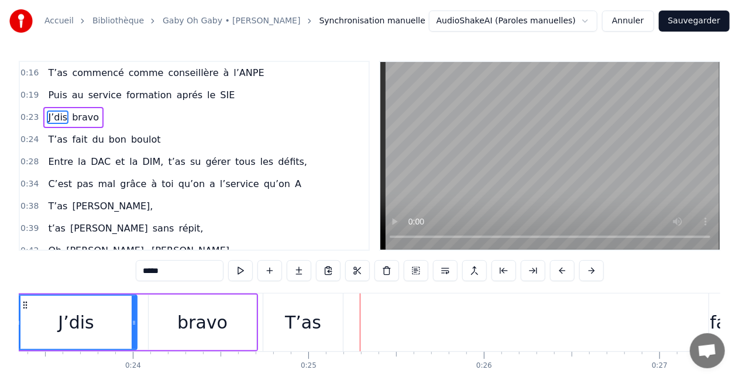
drag, startPoint x: 77, startPoint y: 322, endPoint x: 87, endPoint y: 323, distance: 10.0
click at [87, 323] on div "J’dis" at bounding box center [76, 323] width 36 height 26
click at [135, 328] on div at bounding box center [136, 322] width 5 height 53
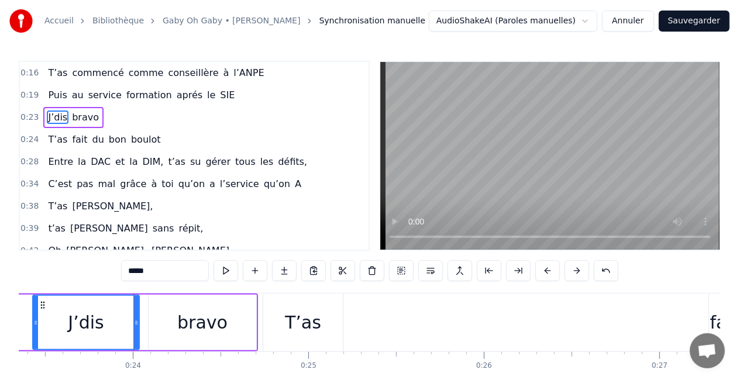
drag, startPoint x: 19, startPoint y: 326, endPoint x: 36, endPoint y: 327, distance: 17.6
click at [36, 327] on icon at bounding box center [35, 322] width 5 height 9
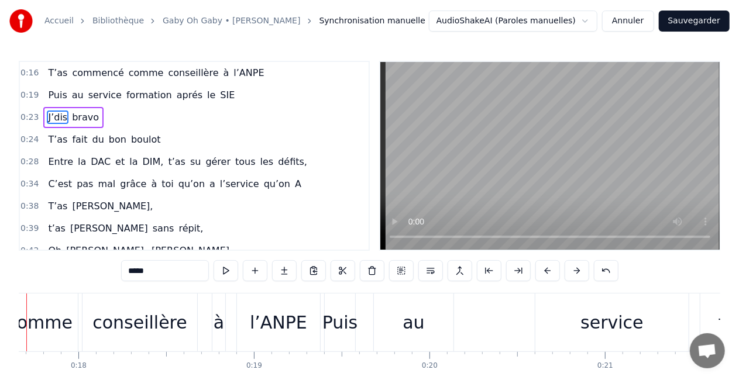
scroll to position [0, 3049]
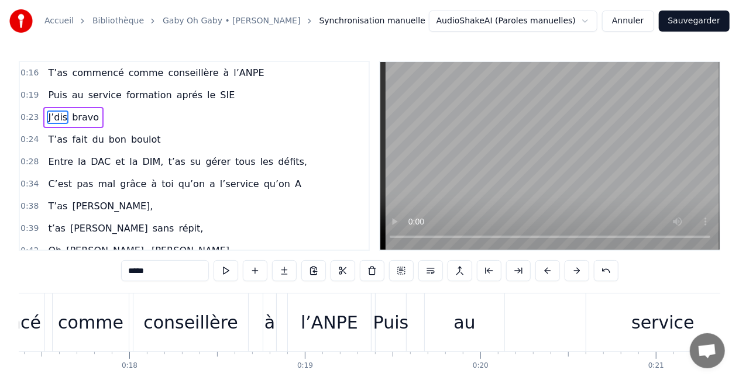
click at [708, 19] on button "Sauvegarder" at bounding box center [694, 21] width 71 height 21
